Goal: Task Accomplishment & Management: Use online tool/utility

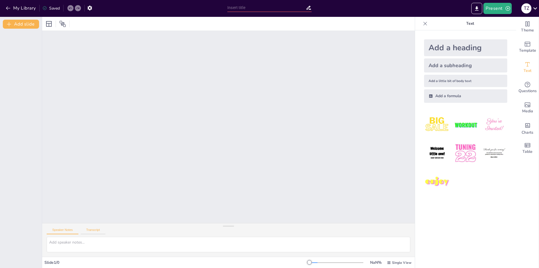
click at [94, 233] on button "Transcript" at bounding box center [93, 231] width 25 height 6
click at [66, 231] on button "Speaker Notes" at bounding box center [63, 231] width 32 height 6
drag, startPoint x: 305, startPoint y: 263, endPoint x: 370, endPoint y: 261, distance: 64.9
click at [370, 261] on div "NaN % Single View" at bounding box center [360, 262] width 103 height 9
click at [20, 21] on button "Add slide" at bounding box center [21, 24] width 36 height 9
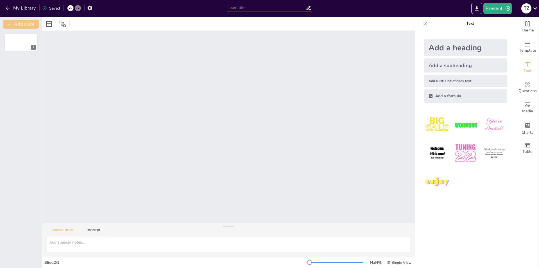
click at [19, 21] on button "Add slide" at bounding box center [21, 24] width 36 height 9
click at [19, 22] on button "Add slide" at bounding box center [21, 24] width 36 height 9
click at [20, 22] on button "Add slide" at bounding box center [21, 24] width 36 height 9
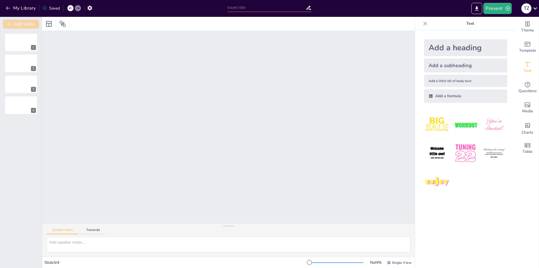
click at [20, 22] on button "Add slide" at bounding box center [21, 24] width 36 height 9
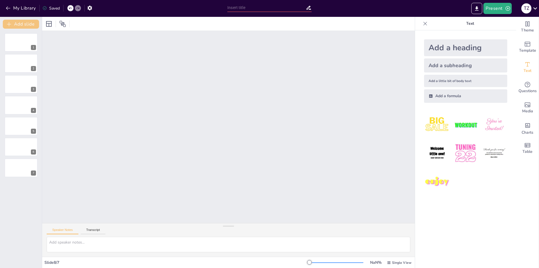
click at [20, 22] on button "Add slide" at bounding box center [21, 24] width 36 height 9
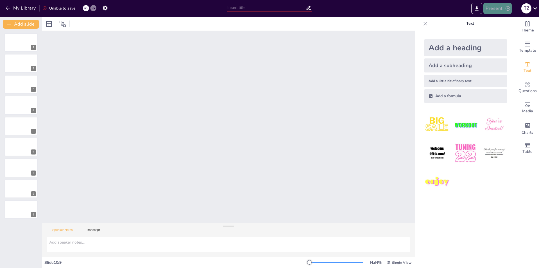
click at [494, 9] on button "Present" at bounding box center [497, 8] width 28 height 11
click at [504, 20] on li "Презентация предварительного просмотра" at bounding box center [527, 20] width 87 height 9
